Goal: Check status: Check status

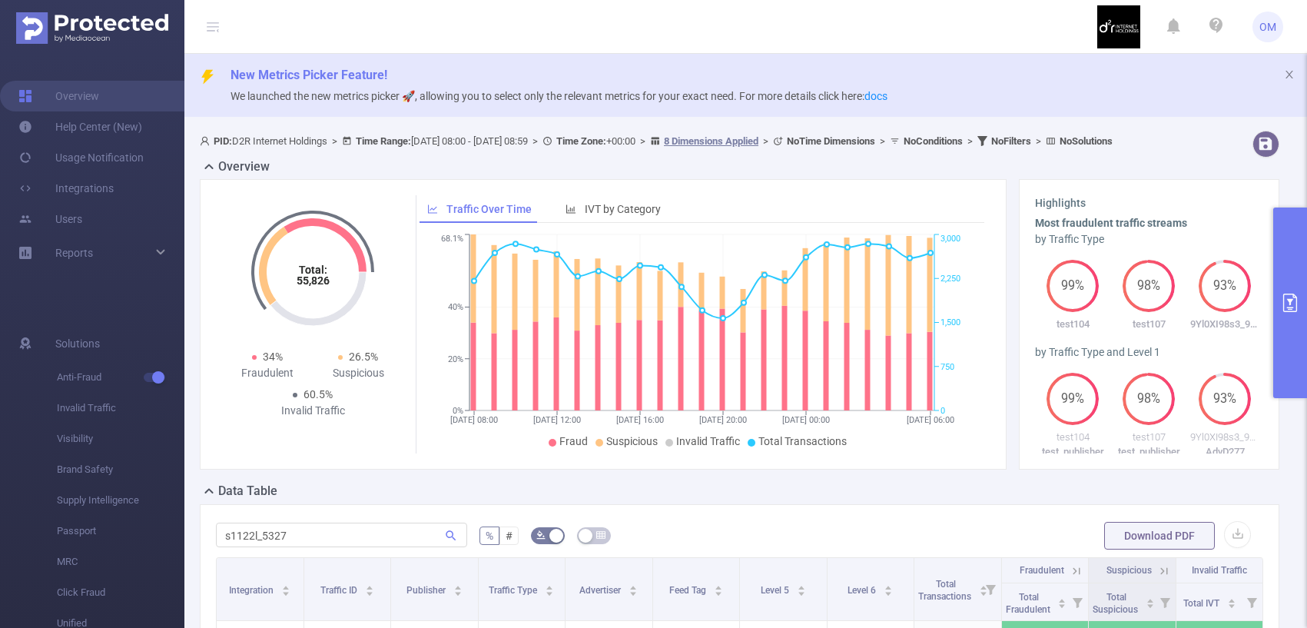
scroll to position [0, 3]
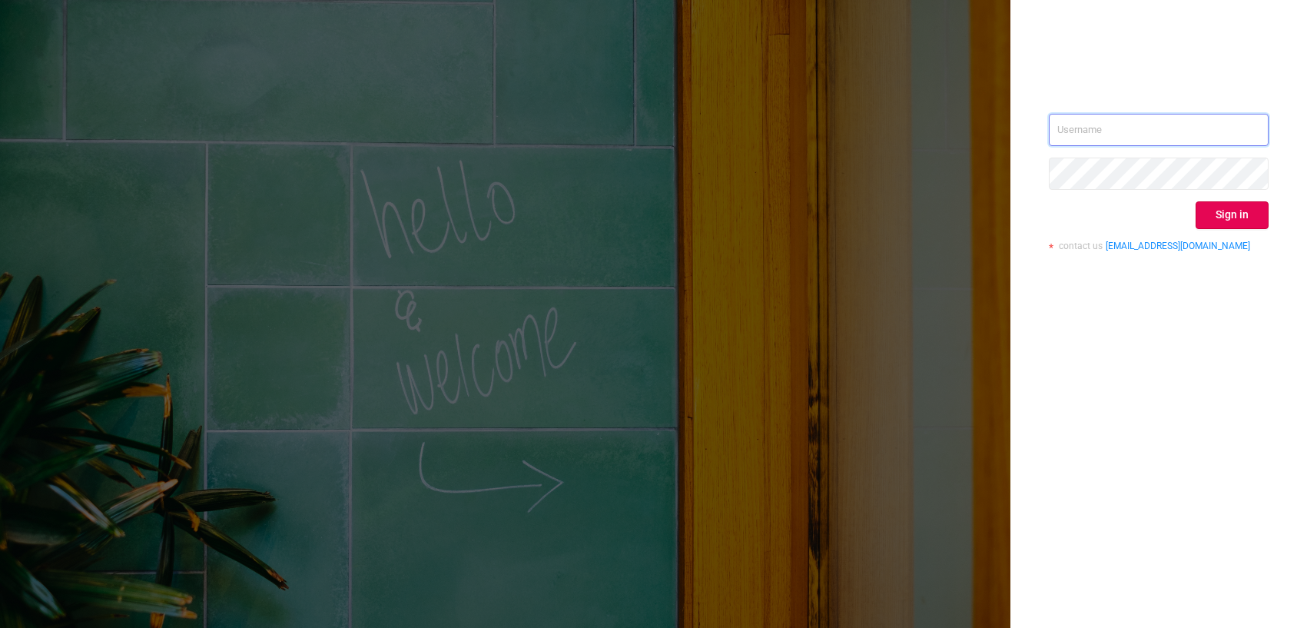
click at [1096, 127] on input "text" at bounding box center [1159, 130] width 220 height 32
type input "o@[DOMAIN_NAME]"
click at [1223, 224] on button "Sign in" at bounding box center [1232, 215] width 73 height 28
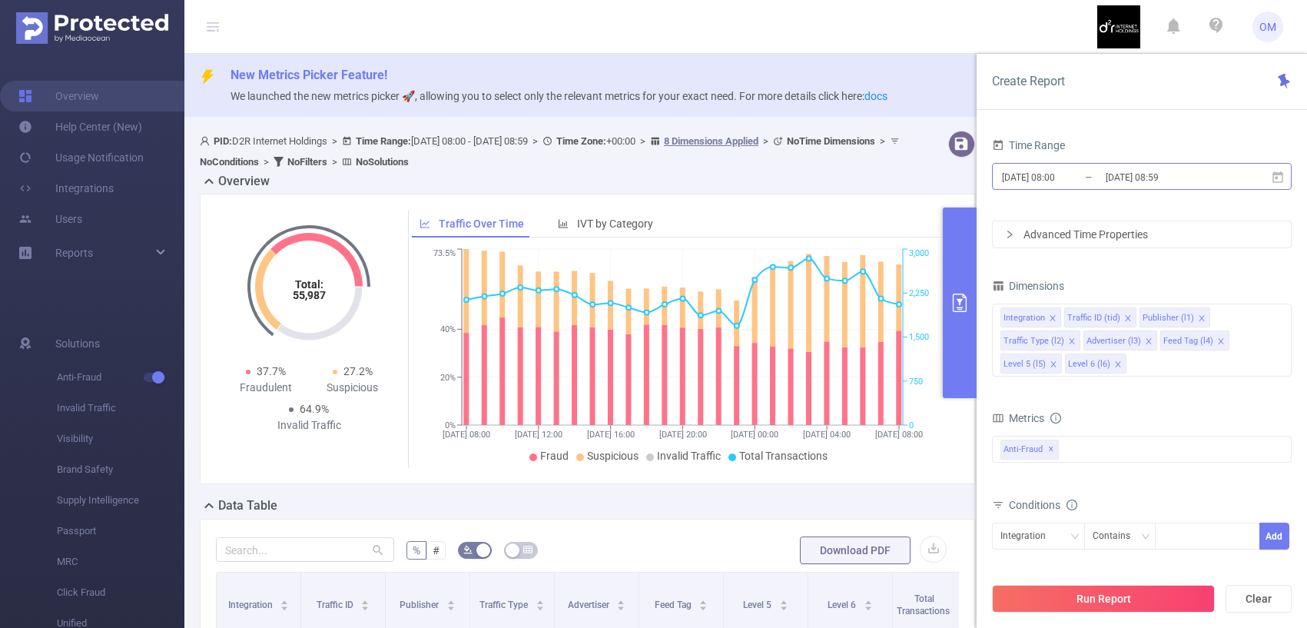
click at [1223, 171] on input "[DATE] 08:59" at bounding box center [1166, 177] width 125 height 21
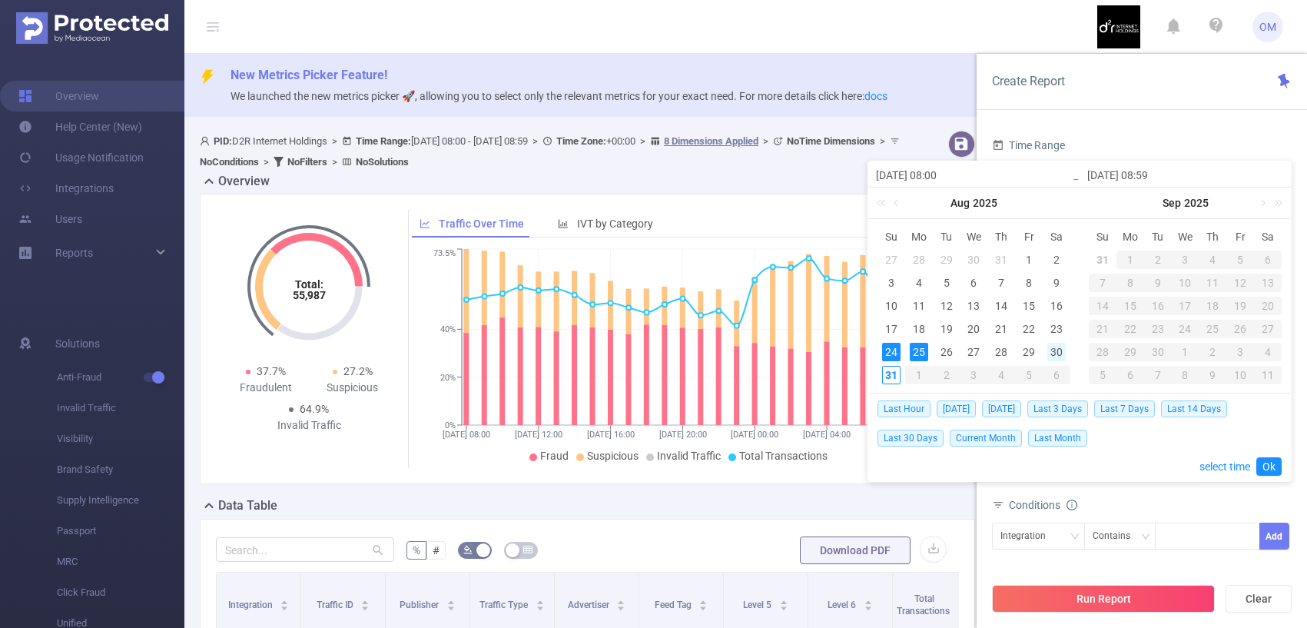
click at [1053, 354] on div "30" at bounding box center [1057, 352] width 18 height 18
click at [885, 374] on div "31" at bounding box center [891, 375] width 18 height 18
type input "[DATE] 08:00"
type input "[DATE] 08:59"
type input "[DATE] 08:00"
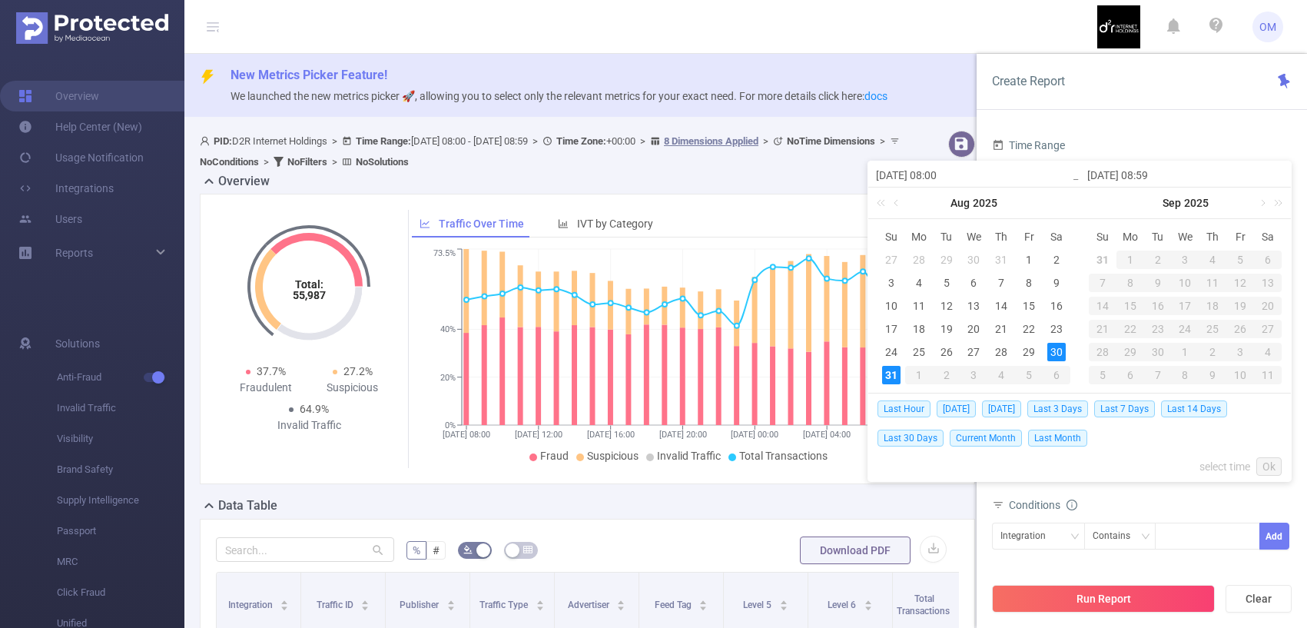
type input "[DATE] 08:59"
click at [1274, 470] on link "Ok" at bounding box center [1269, 466] width 25 height 18
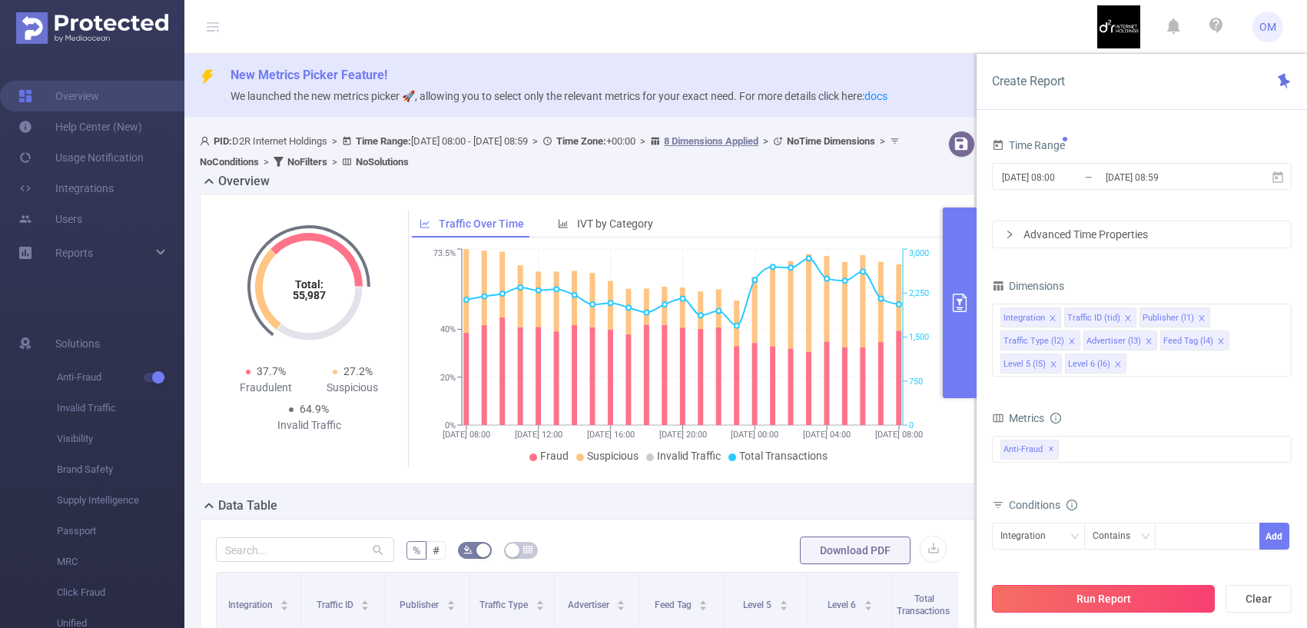
click at [1126, 595] on button "Run Report" at bounding box center [1103, 599] width 223 height 28
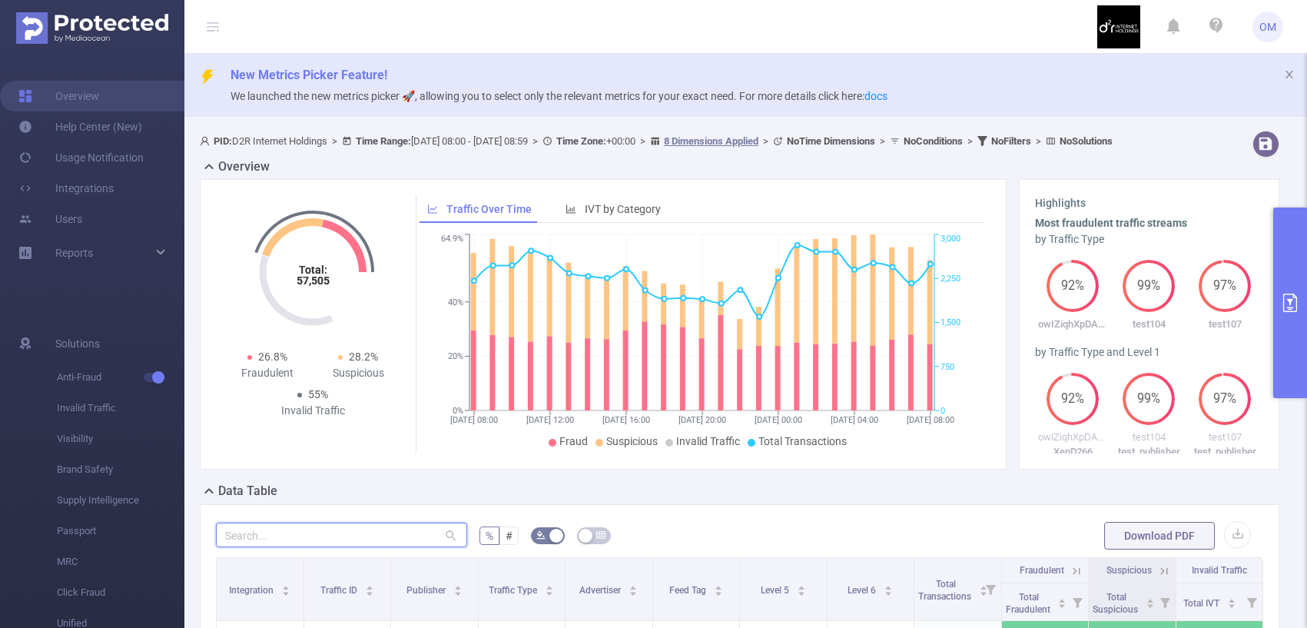
click at [355, 545] on input "text" at bounding box center [341, 535] width 251 height 25
paste input "aden2s87_0566"
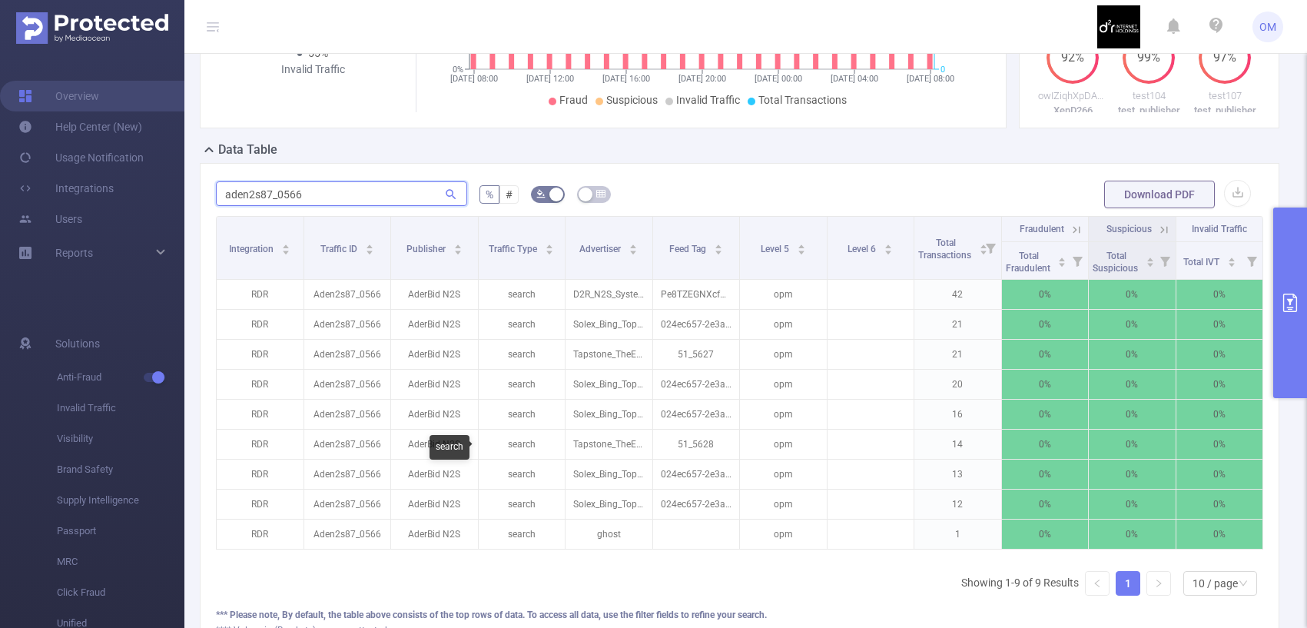
scroll to position [343, 0]
paste input "m081x_0132"
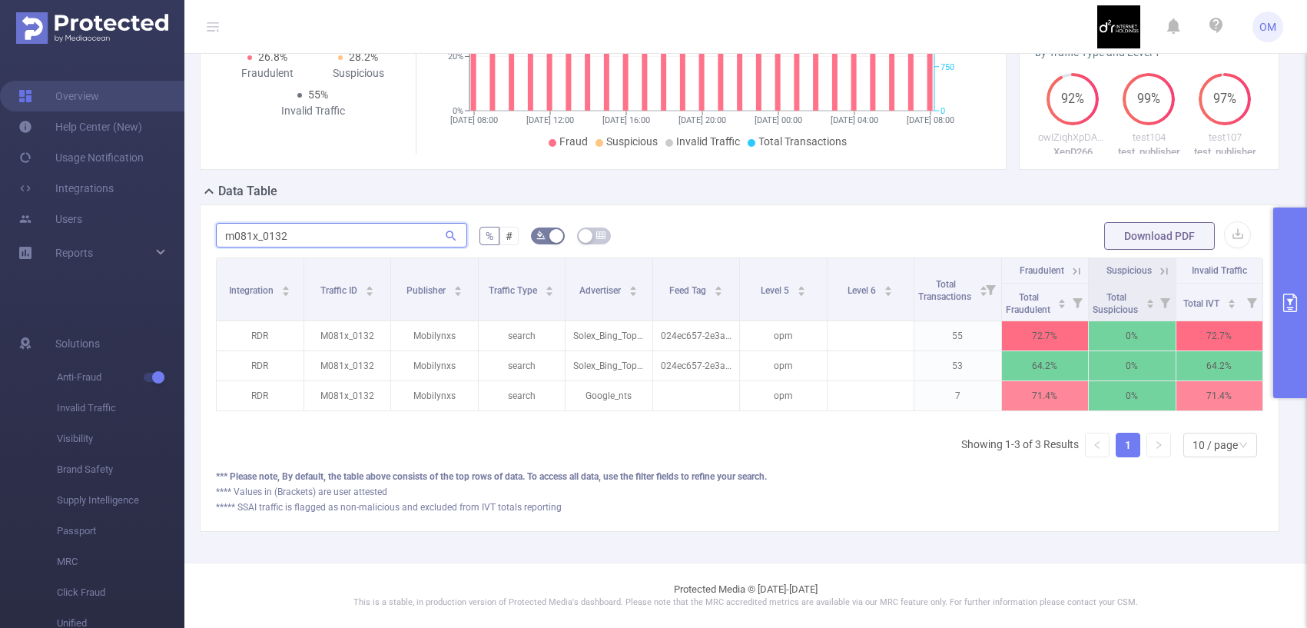
scroll to position [314, 0]
paste input "aden2s87_056"
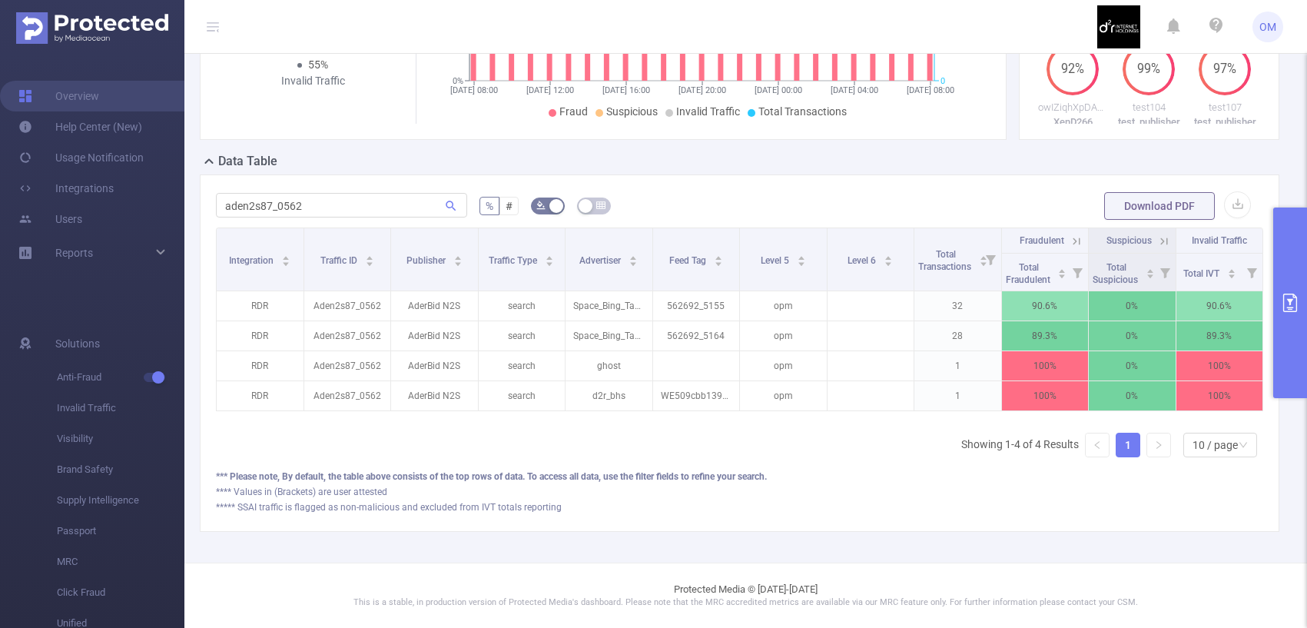
click at [1071, 241] on icon at bounding box center [1077, 241] width 14 height 14
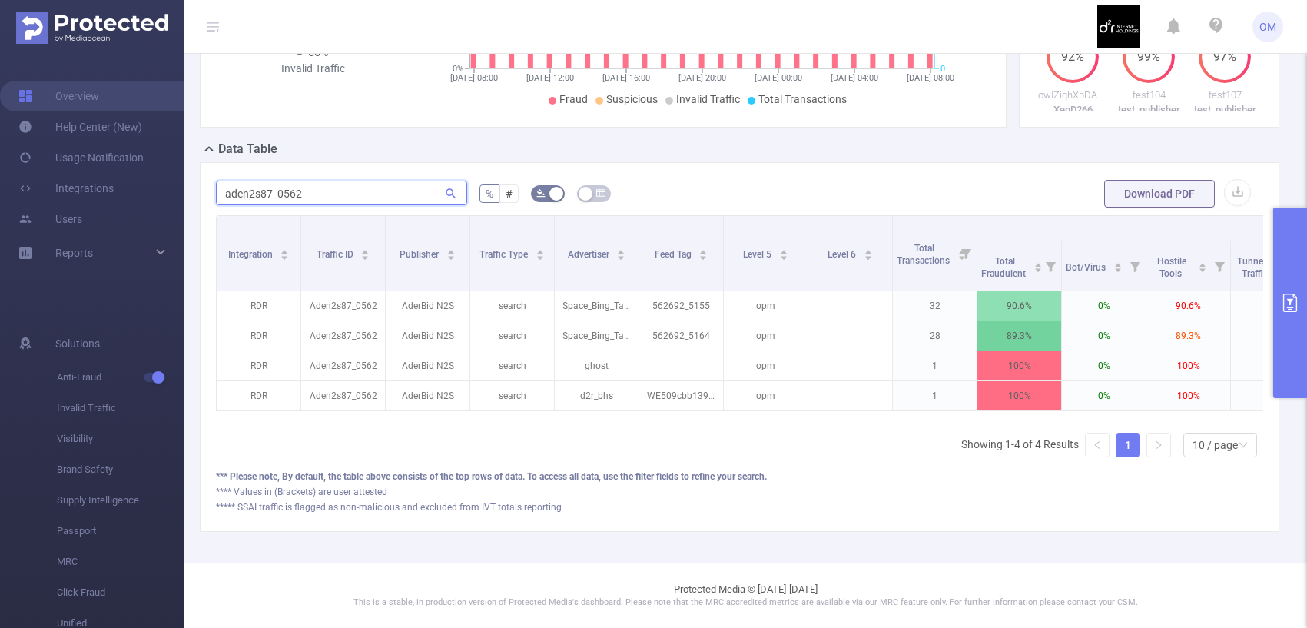
click at [293, 205] on input "aden2s87_0562" at bounding box center [341, 193] width 251 height 25
paste input "x3432er_013"
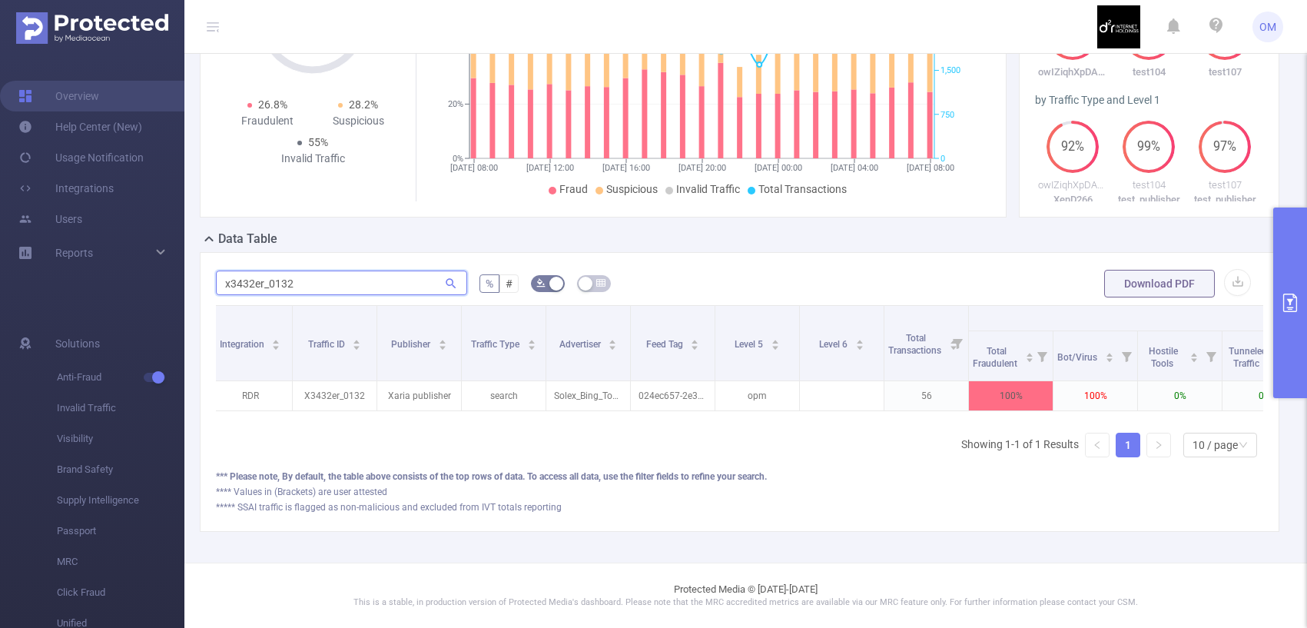
scroll to position [0, 0]
paste input "er2332w_0249"
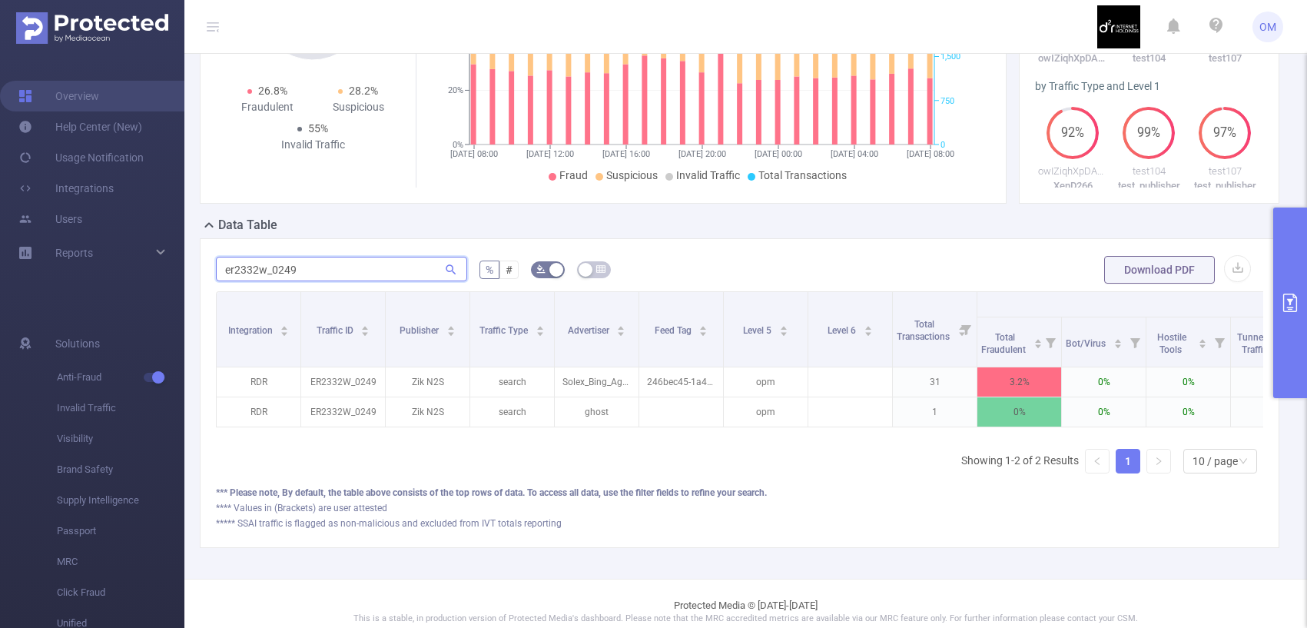
paste input "md9113_0002"
type input "md9113_0002"
